Goal: Task Accomplishment & Management: Use online tool/utility

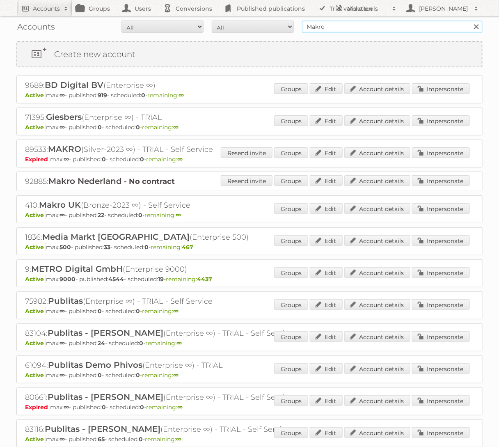
click at [331, 27] on input "Makro" at bounding box center [392, 27] width 181 height 12
click at [417, 269] on link "Impersonate" at bounding box center [441, 272] width 58 height 11
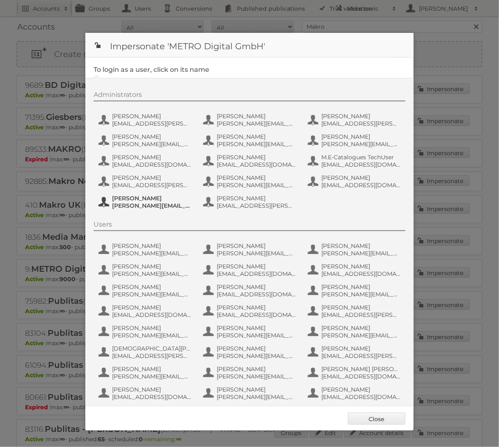
click at [163, 202] on span "[PERSON_NAME][EMAIL_ADDRESS][PERSON_NAME][DOMAIN_NAME]" at bounding box center [152, 205] width 80 height 7
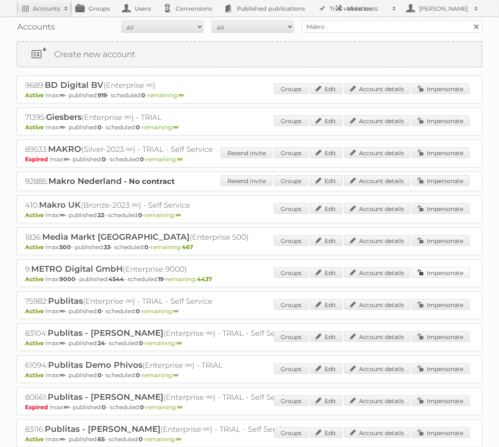
click at [431, 268] on link "Impersonate" at bounding box center [441, 272] width 58 height 11
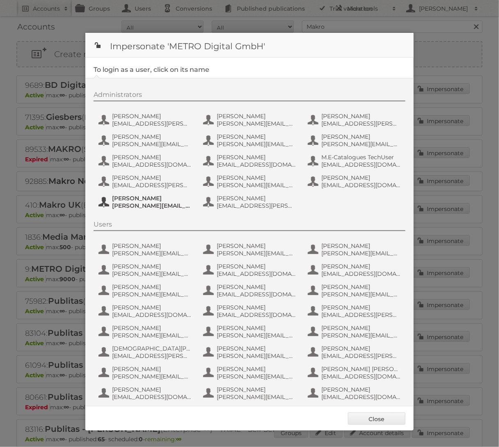
click at [150, 207] on span "[PERSON_NAME][EMAIL_ADDRESS][PERSON_NAME][DOMAIN_NAME]" at bounding box center [152, 205] width 80 height 7
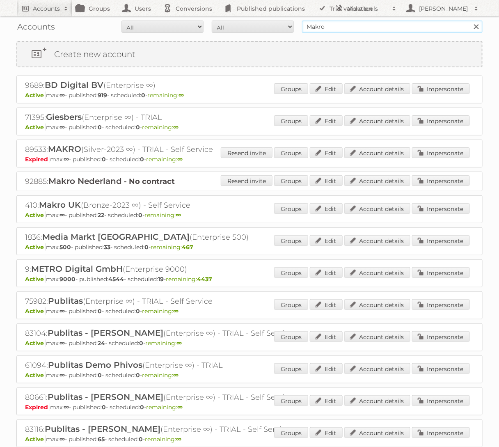
click at [311, 31] on input "Makro" at bounding box center [392, 27] width 181 height 12
type input "Bruna"
click at [470, 21] on input "Search" at bounding box center [476, 27] width 12 height 12
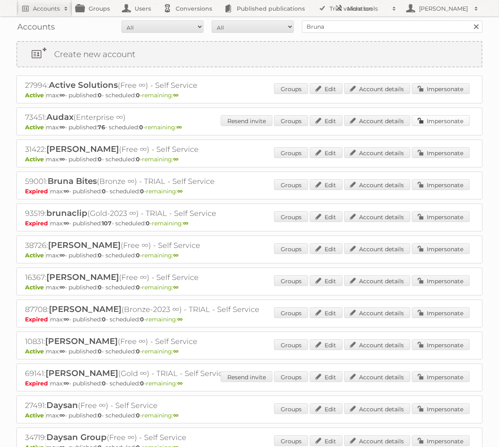
click at [436, 118] on link "Impersonate" at bounding box center [441, 120] width 58 height 11
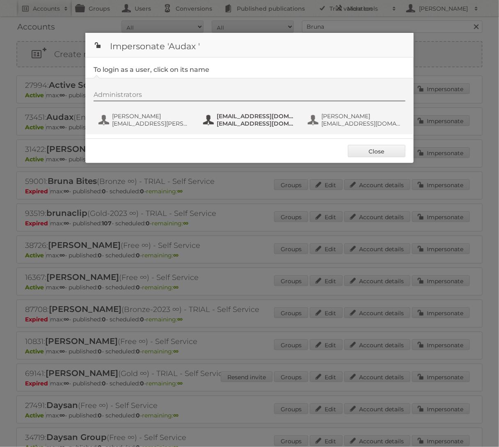
click at [260, 116] on span "fs+audax@publitas.com" at bounding box center [257, 115] width 80 height 7
